Goal: Task Accomplishment & Management: Use online tool/utility

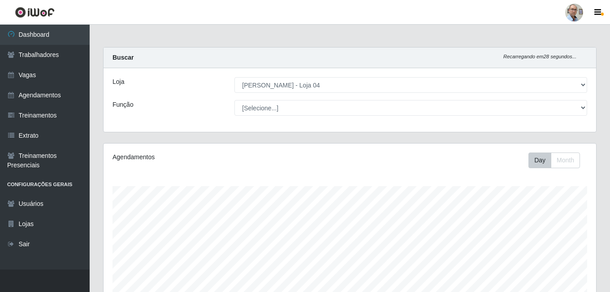
select select "251"
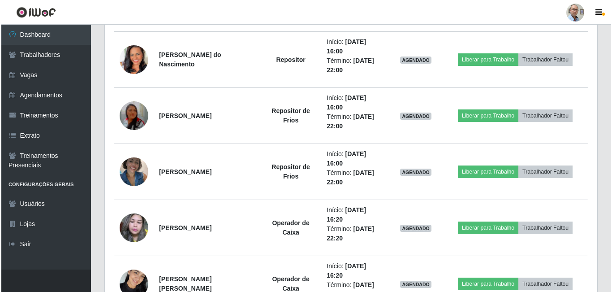
scroll to position [626, 0]
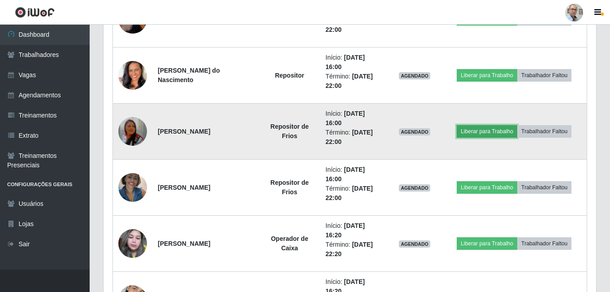
click at [498, 130] on button "Liberar para Trabalho" at bounding box center [487, 131] width 61 height 13
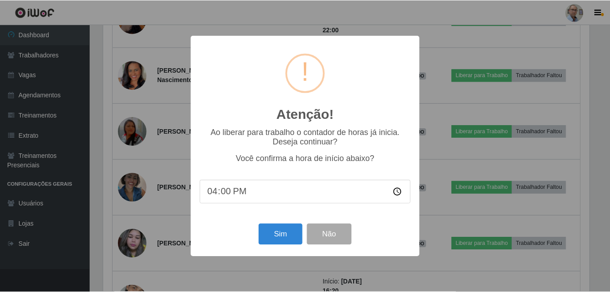
scroll to position [186, 488]
click at [274, 238] on button "Sim" at bounding box center [281, 234] width 43 height 21
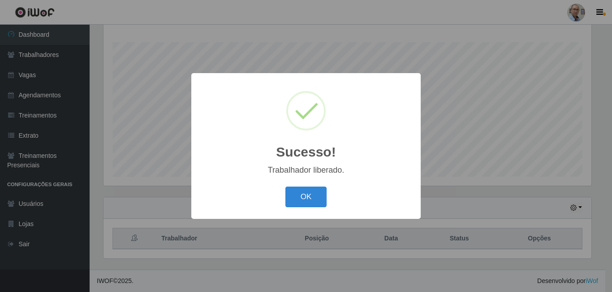
drag, startPoint x: 308, startPoint y: 195, endPoint x: 386, endPoint y: 193, distance: 78.0
click at [308, 195] on button "OK" at bounding box center [307, 196] width 42 height 21
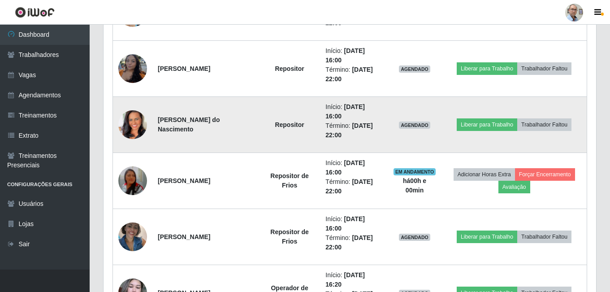
scroll to position [592, 0]
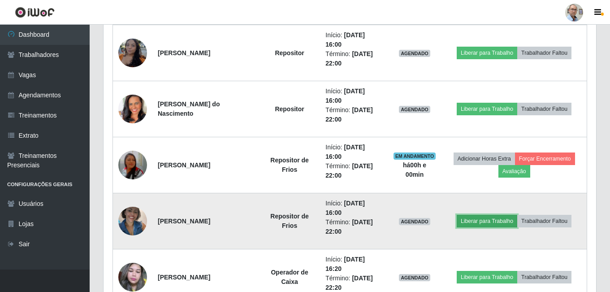
click at [478, 224] on button "Liberar para Trabalho" at bounding box center [487, 221] width 61 height 13
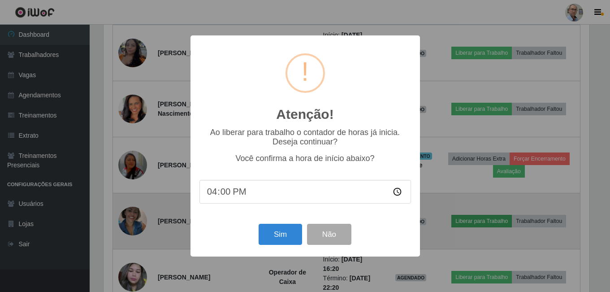
scroll to position [186, 488]
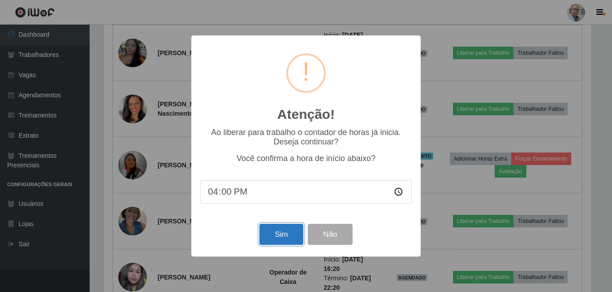
click at [280, 237] on button "Sim" at bounding box center [281, 234] width 43 height 21
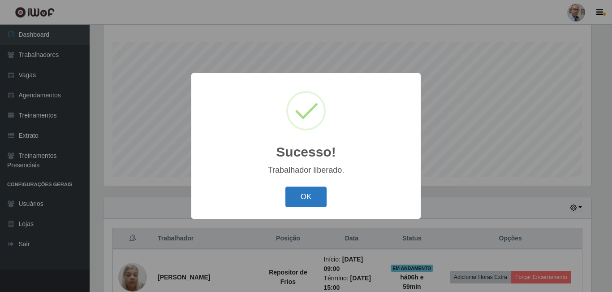
click at [308, 198] on button "OK" at bounding box center [307, 196] width 42 height 21
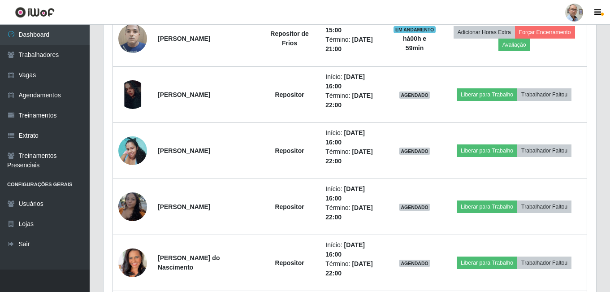
scroll to position [448, 0]
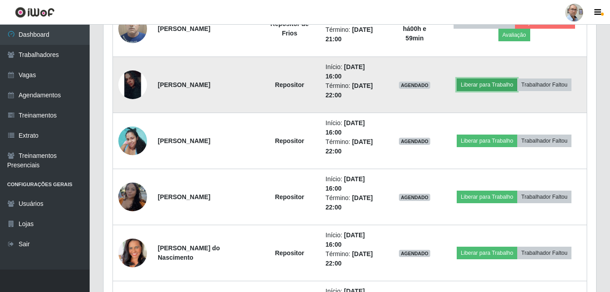
click at [491, 84] on button "Liberar para Trabalho" at bounding box center [487, 84] width 61 height 13
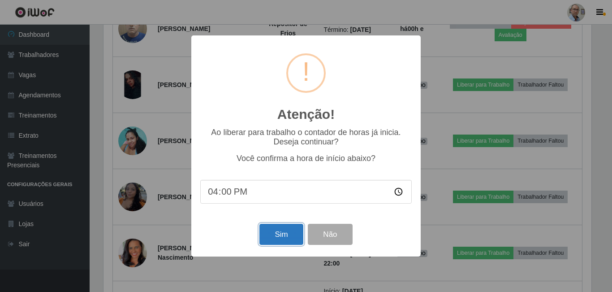
click at [283, 236] on button "Sim" at bounding box center [281, 234] width 43 height 21
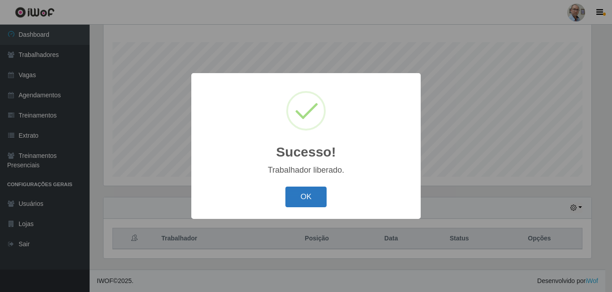
click at [303, 205] on button "OK" at bounding box center [307, 196] width 42 height 21
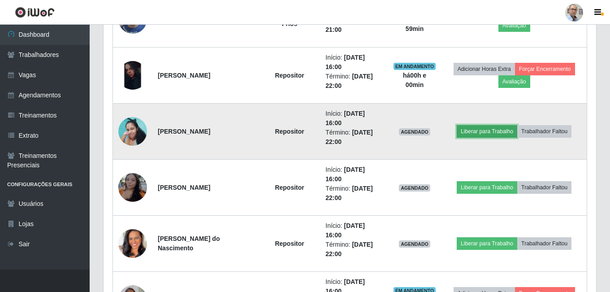
click at [486, 129] on button "Liberar para Trabalho" at bounding box center [487, 131] width 61 height 13
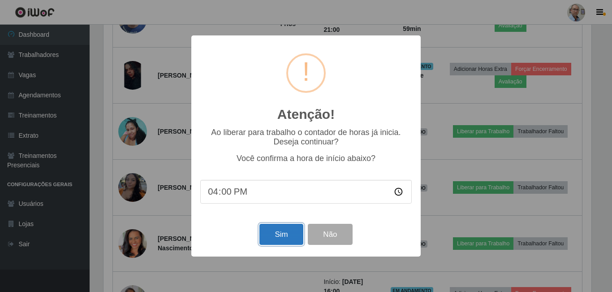
click at [282, 235] on button "Sim" at bounding box center [281, 234] width 43 height 21
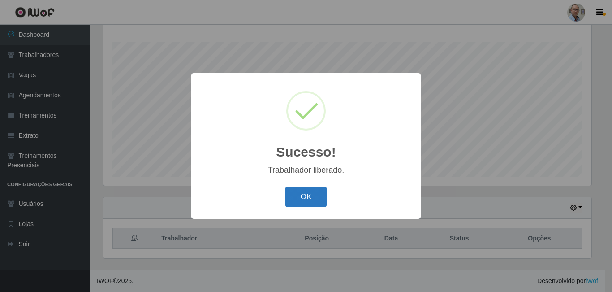
click at [307, 195] on button "OK" at bounding box center [307, 196] width 42 height 21
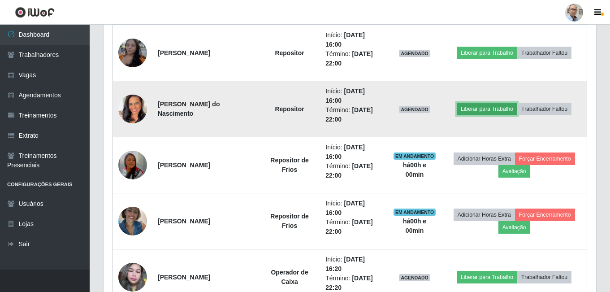
click at [498, 110] on button "Liberar para Trabalho" at bounding box center [487, 109] width 61 height 13
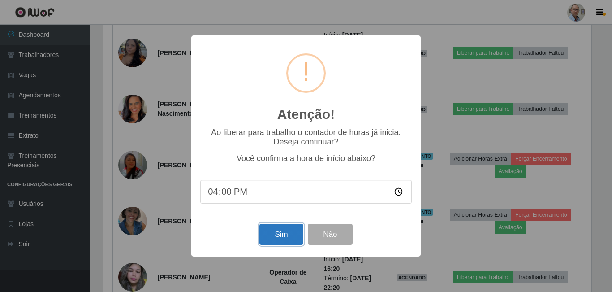
click at [279, 237] on button "Sim" at bounding box center [281, 234] width 43 height 21
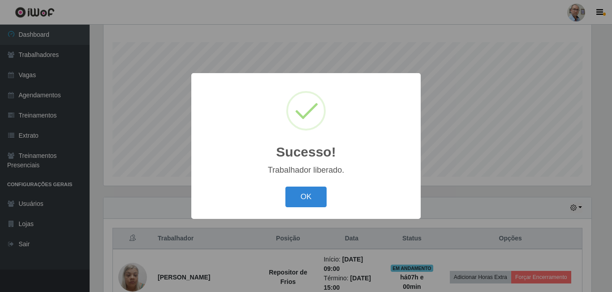
drag, startPoint x: 300, startPoint y: 186, endPoint x: 302, endPoint y: 197, distance: 10.8
click at [300, 188] on div "Sucesso! × Trabalhador liberado. OK Cancel" at bounding box center [306, 145] width 230 height 145
click at [308, 199] on button "OK" at bounding box center [307, 196] width 42 height 21
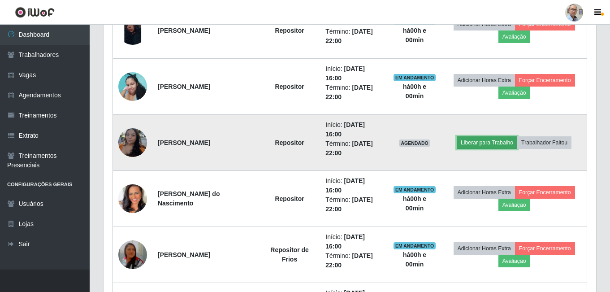
click at [478, 143] on button "Liberar para Trabalho" at bounding box center [487, 142] width 61 height 13
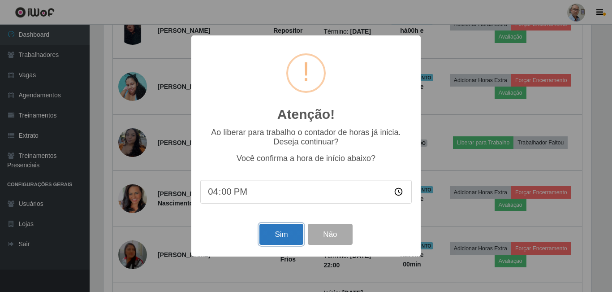
click at [280, 242] on button "Sim" at bounding box center [281, 234] width 43 height 21
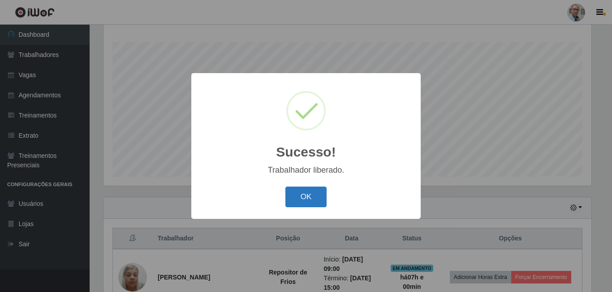
click at [308, 196] on button "OK" at bounding box center [307, 196] width 42 height 21
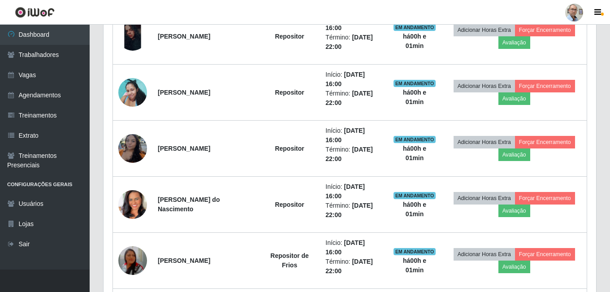
scroll to position [491, 0]
